Goal: Task Accomplishment & Management: Use online tool/utility

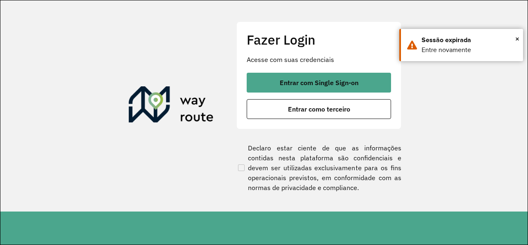
click at [399, 124] on div "Fazer Login Acesse com suas credenciais Entrar com Single Sign-on Entrar como t…" at bounding box center [319, 74] width 165 height 107
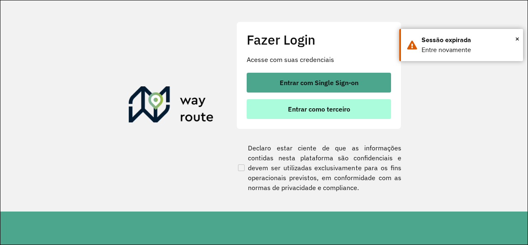
click at [347, 107] on span "Entrar como terceiro" at bounding box center [319, 109] width 62 height 7
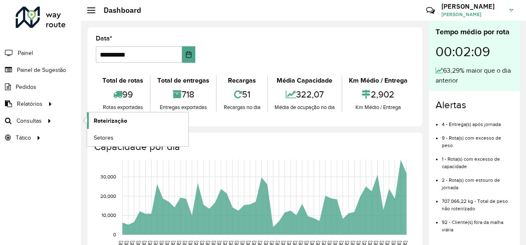
click at [103, 122] on span "Roteirização" at bounding box center [110, 120] width 33 height 9
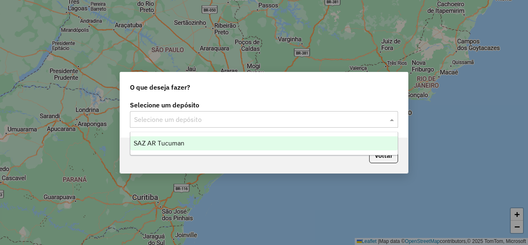
click at [213, 125] on div "Selecione um depósito" at bounding box center [264, 119] width 268 height 17
click at [214, 118] on input "text" at bounding box center [256, 120] width 244 height 10
click at [212, 141] on div "SAZ AR Tucuman" at bounding box center [263, 143] width 267 height 14
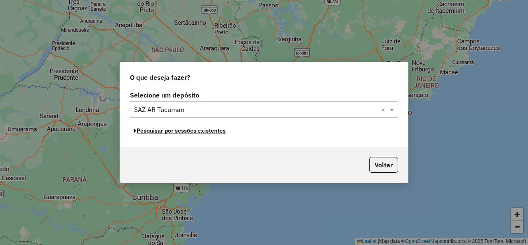
click at [212, 133] on button "Pesquisar por sessões existentes" at bounding box center [179, 130] width 99 height 13
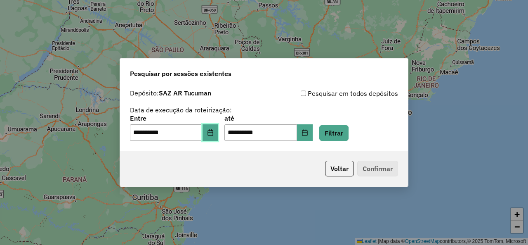
click at [212, 133] on button "Choose Date" at bounding box center [211, 132] width 16 height 17
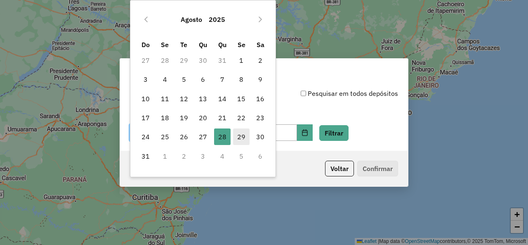
click at [239, 142] on span "29" at bounding box center [241, 136] width 17 height 17
type input "**********"
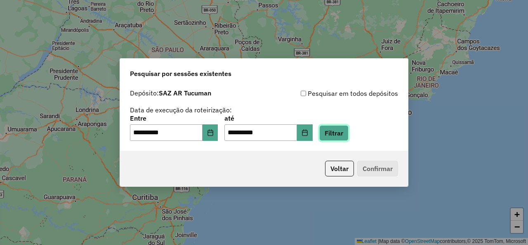
click at [349, 134] on button "Filtrar" at bounding box center [333, 133] width 29 height 16
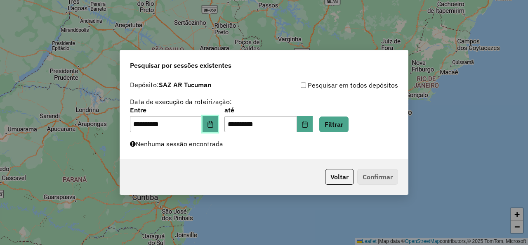
click at [218, 128] on button "Choose Date" at bounding box center [211, 124] width 16 height 17
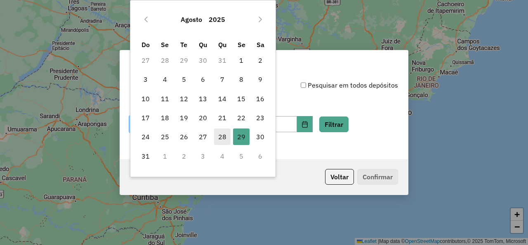
click at [222, 139] on span "28" at bounding box center [222, 136] width 17 height 17
type input "**********"
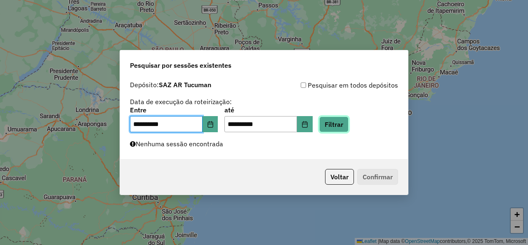
click at [348, 127] on button "Filtrar" at bounding box center [333, 124] width 29 height 16
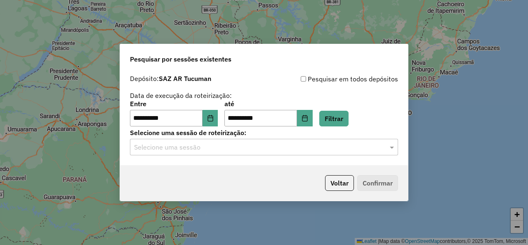
click at [276, 144] on input "text" at bounding box center [256, 147] width 244 height 10
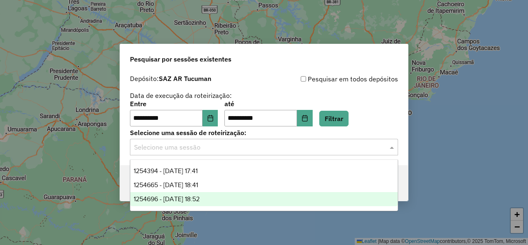
click at [229, 199] on div "1254696 - 28/08/2025 18:52" at bounding box center [263, 199] width 267 height 14
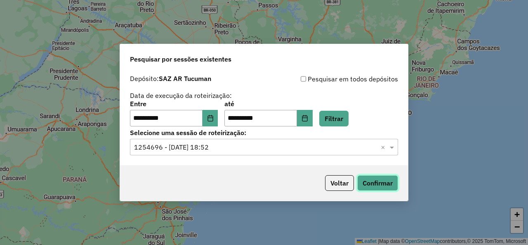
click at [364, 184] on button "Confirmar" at bounding box center [377, 183] width 41 height 16
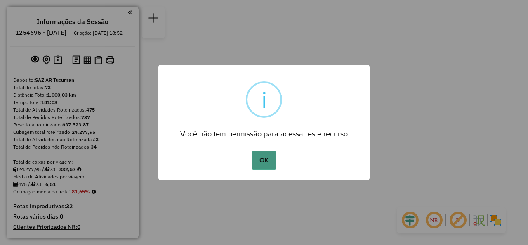
click at [274, 166] on button "OK" at bounding box center [264, 160] width 24 height 19
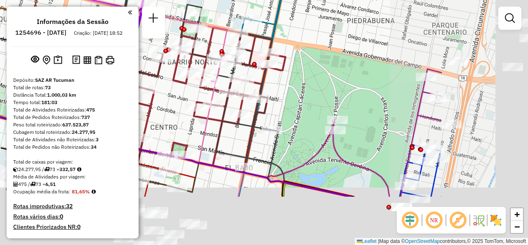
drag, startPoint x: 440, startPoint y: 145, endPoint x: 341, endPoint y: 93, distance: 111.3
click at [330, 82] on div "Janela de atendimento Grade de atendimento Capacidade Transportadoras Veículos …" at bounding box center [264, 122] width 528 height 245
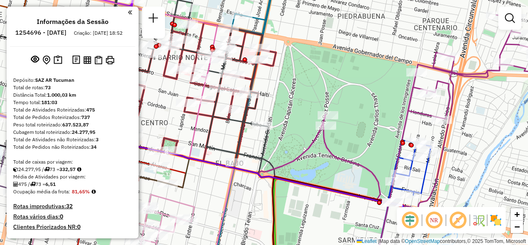
select select "**********"
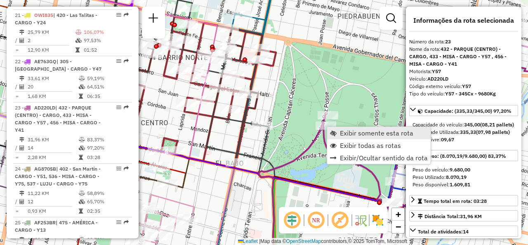
scroll to position [1553, 0]
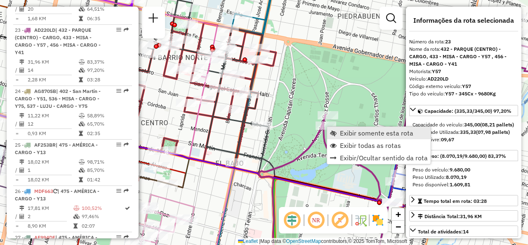
click at [344, 131] on span "Exibir somente esta rota" at bounding box center [376, 133] width 73 height 7
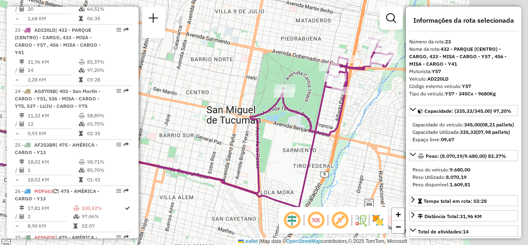
drag, startPoint x: 310, startPoint y: 133, endPoint x: 175, endPoint y: 135, distance: 134.6
click at [175, 135] on div "Janela de atendimento Grade de atendimento Capacidade Transportadoras Veículos …" at bounding box center [264, 122] width 528 height 245
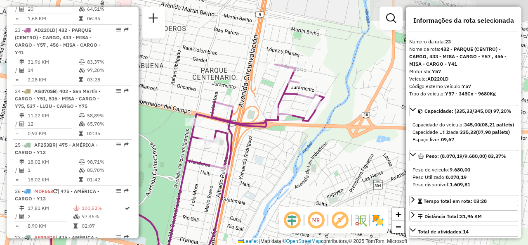
drag, startPoint x: 278, startPoint y: 107, endPoint x: 198, endPoint y: 175, distance: 104.9
click at [200, 176] on div "Janela de atendimento Grade de atendimento Capacidade Transportadoras Veículos …" at bounding box center [264, 122] width 528 height 245
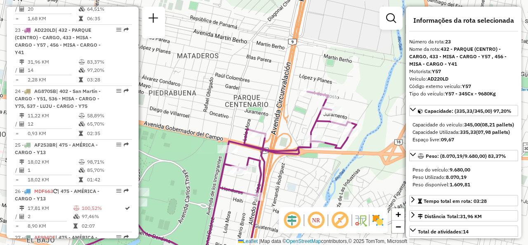
drag, startPoint x: 234, startPoint y: 99, endPoint x: 267, endPoint y: 125, distance: 42.1
click at [267, 124] on div "Janela de atendimento Grade de atendimento Capacidade Transportadoras Veículos …" at bounding box center [264, 122] width 528 height 245
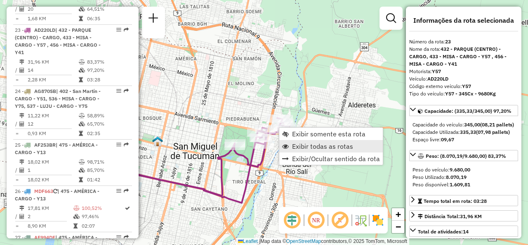
click at [300, 151] on link "Exibir todas as rotas" at bounding box center [331, 146] width 104 height 12
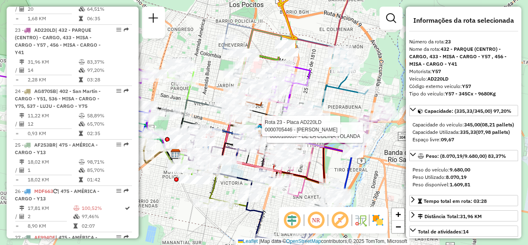
drag, startPoint x: 308, startPoint y: 69, endPoint x: 343, endPoint y: 70, distance: 34.7
click at [343, 70] on icon at bounding box center [325, 73] width 88 height 76
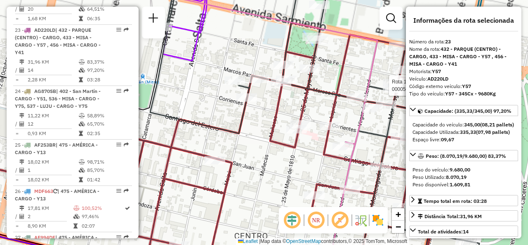
drag, startPoint x: 233, startPoint y: 184, endPoint x: 236, endPoint y: 112, distance: 72.3
click at [215, 135] on div "Rota 23 - Placa AD220LD 0000186657 - DE LA COLINA [PERSON_NAME] 23 - Placa AD22…" at bounding box center [264, 122] width 528 height 245
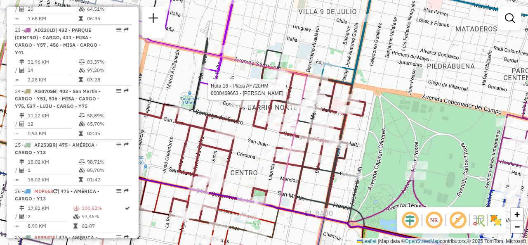
select select "**********"
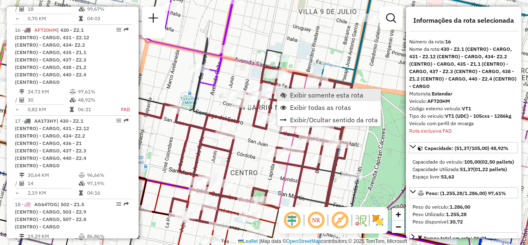
scroll to position [1126, 0]
click at [300, 98] on span "Exibir somente esta rota" at bounding box center [326, 95] width 73 height 7
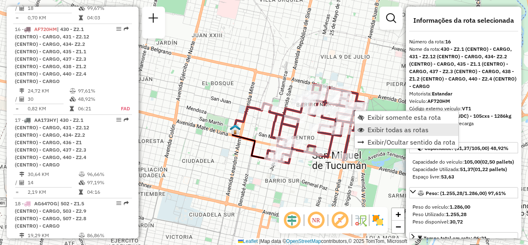
click at [362, 127] on span "Exibir todas as rotas" at bounding box center [361, 129] width 7 height 7
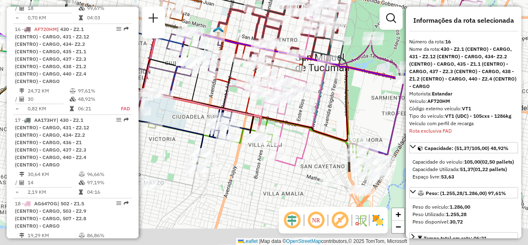
drag, startPoint x: 338, startPoint y: 139, endPoint x: 321, endPoint y: 42, distance: 98.8
click at [321, 42] on icon at bounding box center [306, 71] width 89 height 199
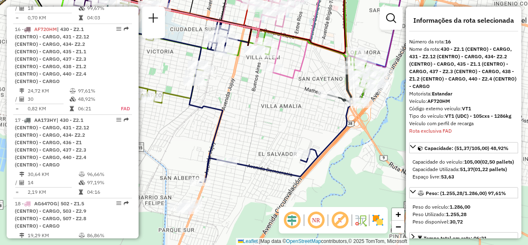
drag, startPoint x: 322, startPoint y: 127, endPoint x: 306, endPoint y: 57, distance: 72.2
click at [317, 42] on div "Rota 16 - Placa AF720HM 0000463151 - Castillo Rota 16 - Placa AF720HM 000036587…" at bounding box center [264, 122] width 528 height 245
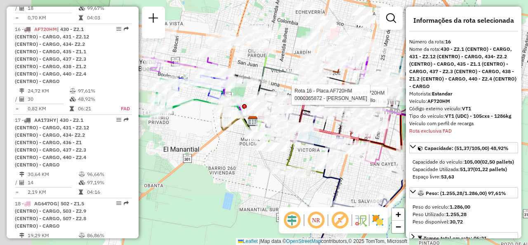
drag, startPoint x: 311, startPoint y: 148, endPoint x: 367, endPoint y: 204, distance: 79.7
click at [375, 212] on hb-router-mapa "Informações da Sessão 1254696 - [DATE] Criação: [DATE] 18:52 Depósito: SAZ AR T…" at bounding box center [264, 122] width 528 height 245
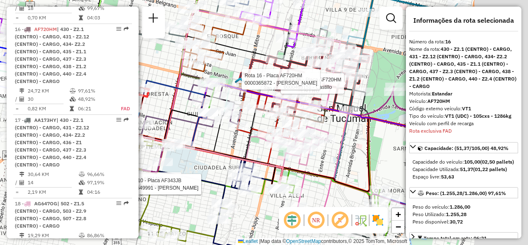
drag, startPoint x: 282, startPoint y: 91, endPoint x: 193, endPoint y: 93, distance: 89.2
click at [194, 95] on icon at bounding box center [176, 99] width 63 height 38
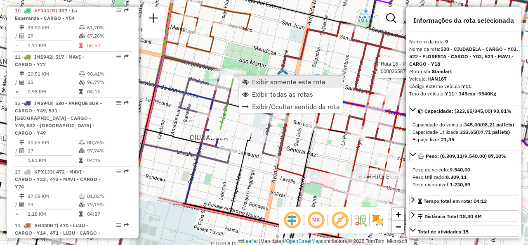
scroll to position [752, 0]
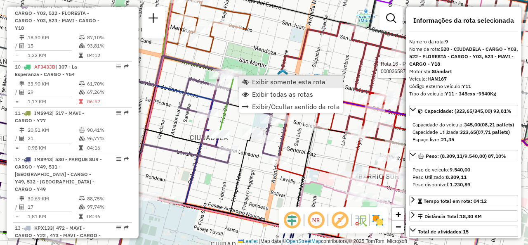
click at [256, 81] on span "Exibir somente esta rota" at bounding box center [288, 81] width 73 height 7
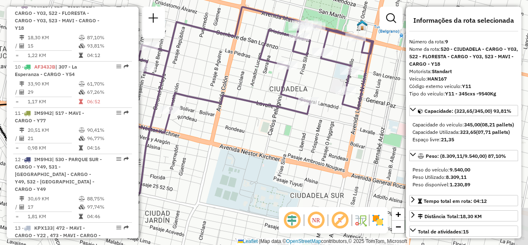
drag, startPoint x: 280, startPoint y: 102, endPoint x: 197, endPoint y: 97, distance: 83.1
click at [197, 97] on icon at bounding box center [227, 117] width 293 height 221
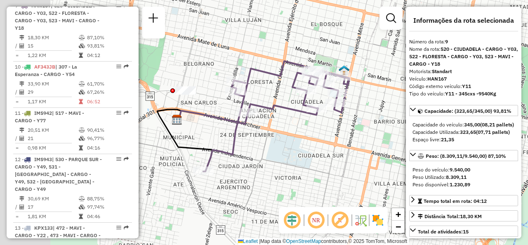
drag, startPoint x: 293, startPoint y: 120, endPoint x: 303, endPoint y: 118, distance: 9.2
click at [303, 118] on div "Janela de atendimento Grade de atendimento Capacidade Transportadoras Veículos …" at bounding box center [264, 122] width 528 height 245
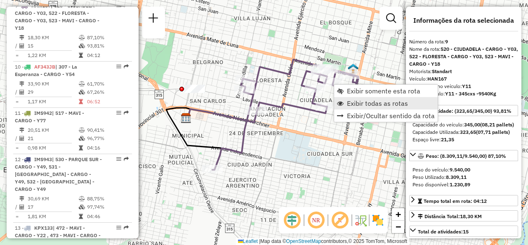
click at [355, 101] on span "Exibir todas as rotas" at bounding box center [377, 103] width 61 height 7
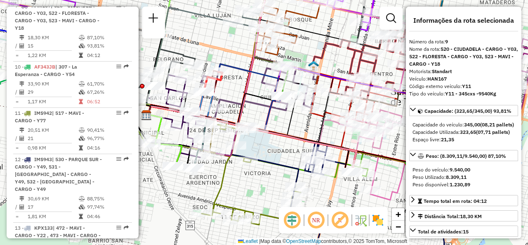
drag, startPoint x: 307, startPoint y: 117, endPoint x: 240, endPoint y: 111, distance: 66.7
click at [240, 111] on icon at bounding box center [214, 112] width 135 height 38
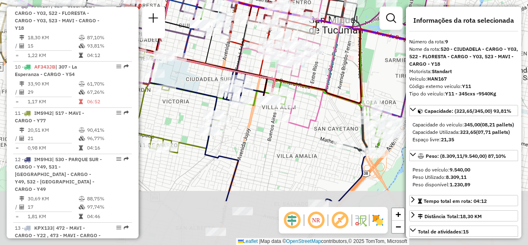
drag, startPoint x: 296, startPoint y: 189, endPoint x: 244, endPoint y: 119, distance: 87.3
click at [244, 119] on div "Janela de atendimento Grade de atendimento Capacidade Transportadoras Veículos …" at bounding box center [264, 122] width 528 height 245
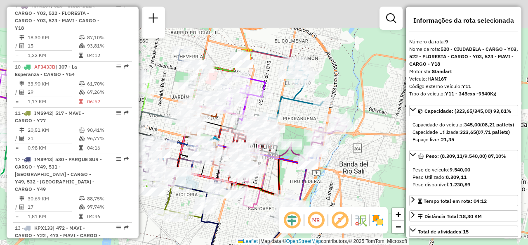
drag, startPoint x: 242, startPoint y: 88, endPoint x: 223, endPoint y: 229, distance: 142.8
click at [223, 160] on div at bounding box center [232, 155] width 21 height 8
